Goal: Transaction & Acquisition: Purchase product/service

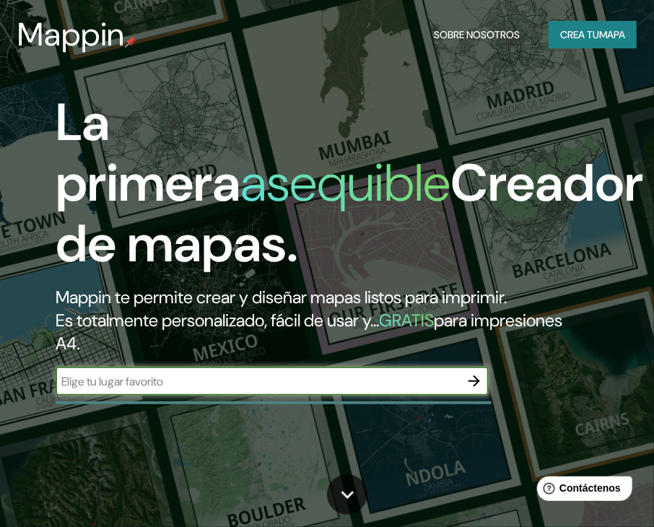
click at [581, 30] on font "Crea tu" at bounding box center [580, 34] width 39 height 13
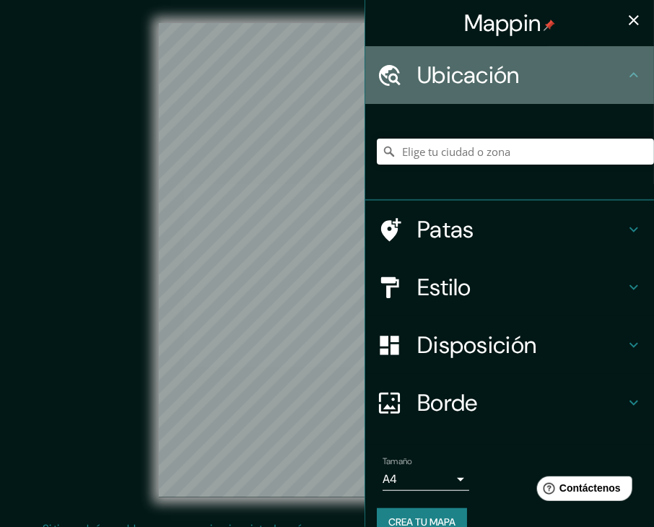
click at [575, 72] on h4 "Ubicación" at bounding box center [522, 75] width 208 height 29
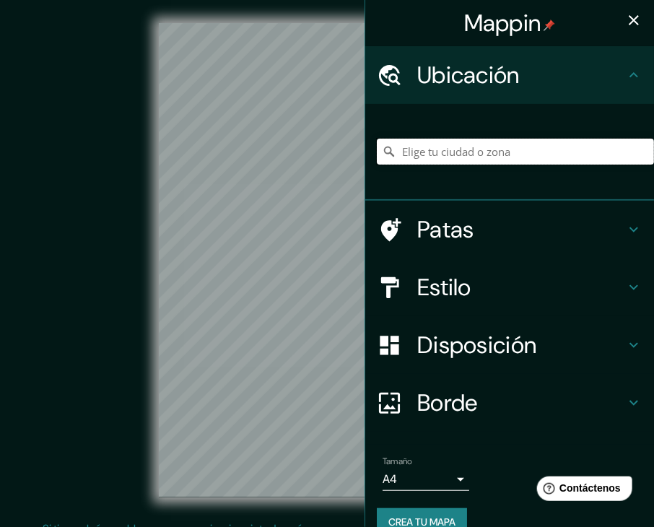
click at [532, 150] on input "Elige tu ciudad o zona" at bounding box center [515, 152] width 277 height 26
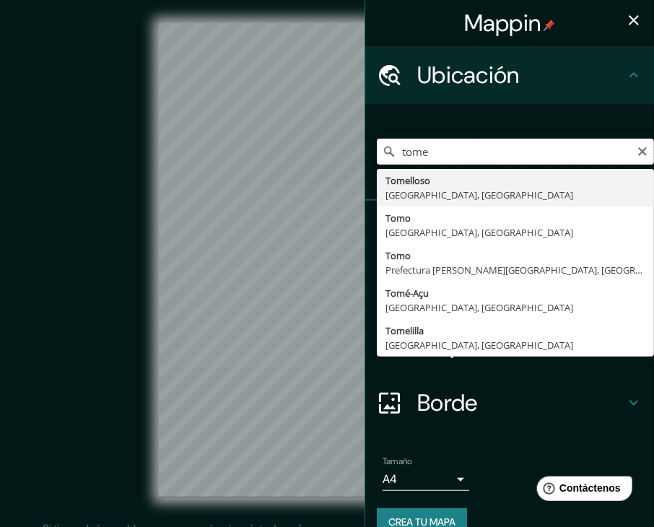
drag, startPoint x: 511, startPoint y: 157, endPoint x: 387, endPoint y: 163, distance: 124.4
click at [387, 163] on input "tome" at bounding box center [515, 152] width 277 height 26
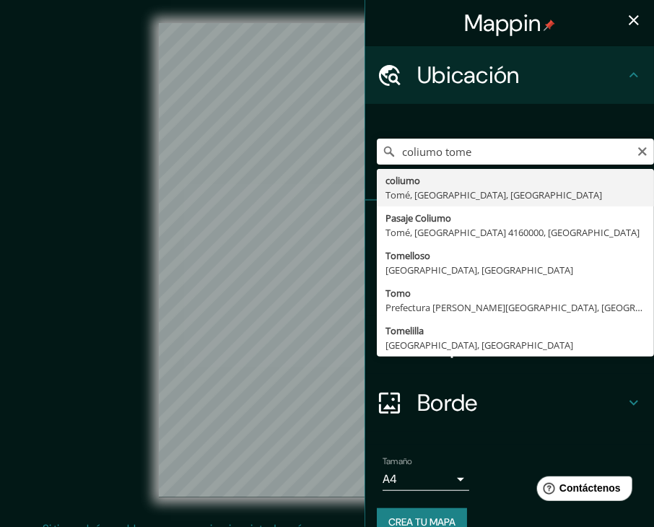
type input "Coliumo, [GEOGRAPHIC_DATA], [GEOGRAPHIC_DATA], [GEOGRAPHIC_DATA]"
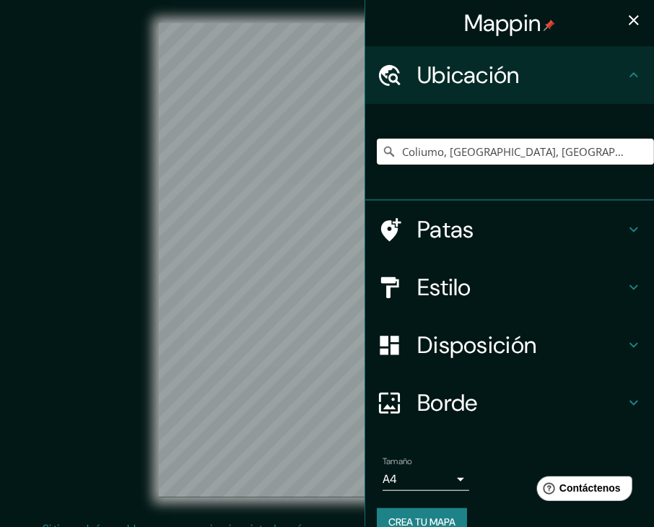
click at [601, 234] on h4 "Patas" at bounding box center [522, 229] width 208 height 29
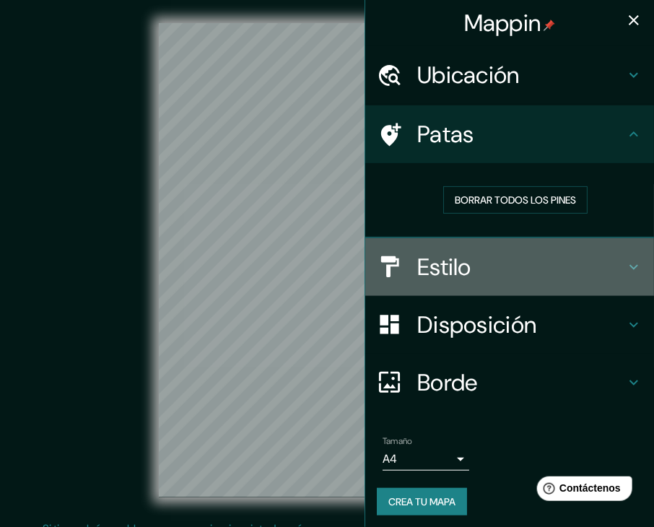
click at [588, 256] on h4 "Estilo" at bounding box center [522, 267] width 208 height 29
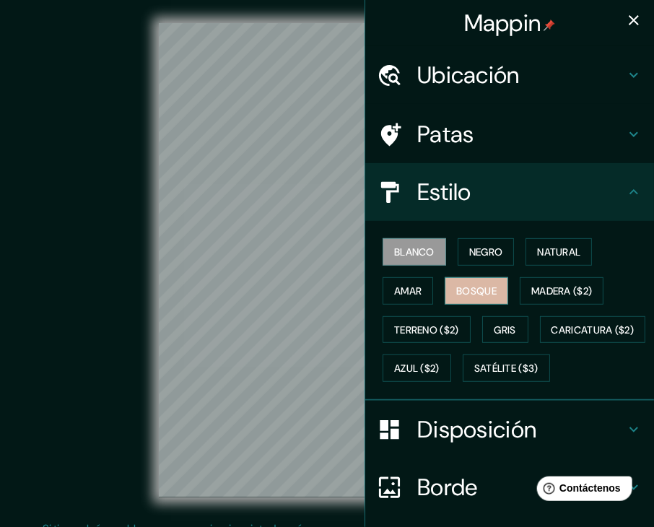
click at [489, 292] on button "Bosque" at bounding box center [477, 290] width 64 height 27
click at [626, 12] on icon "button" at bounding box center [634, 20] width 17 height 17
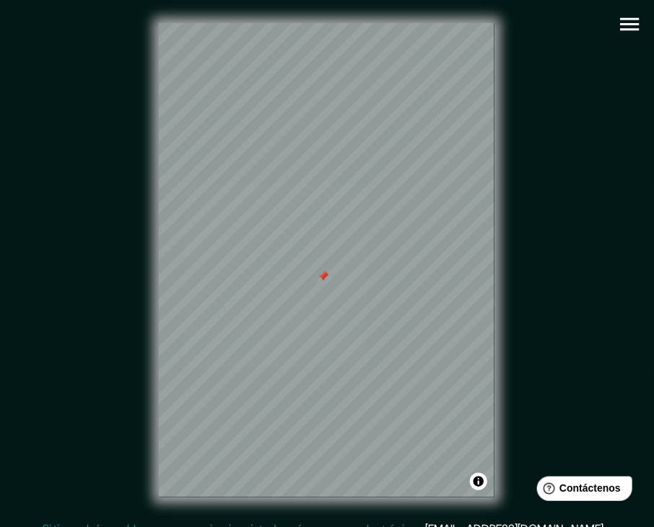
click at [321, 273] on div at bounding box center [324, 277] width 12 height 12
